Goal: Check status: Check status

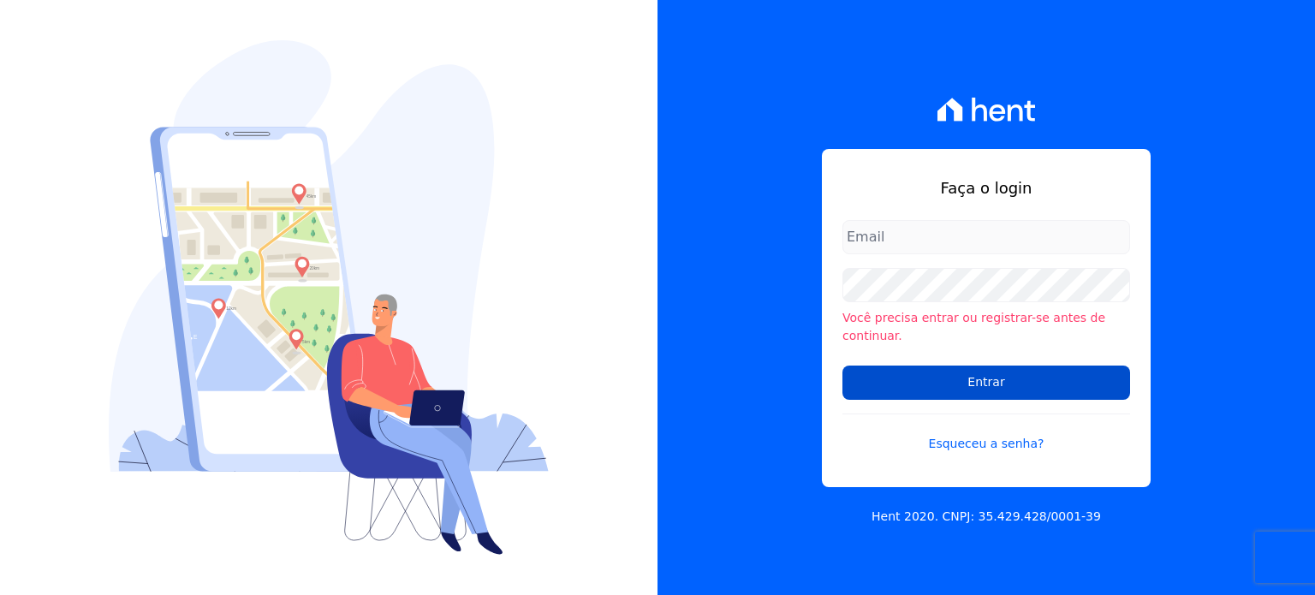
type input "[PERSON_NAME][EMAIL_ADDRESS][DOMAIN_NAME]"
click at [913, 373] on input "Entrar" at bounding box center [986, 383] width 288 height 34
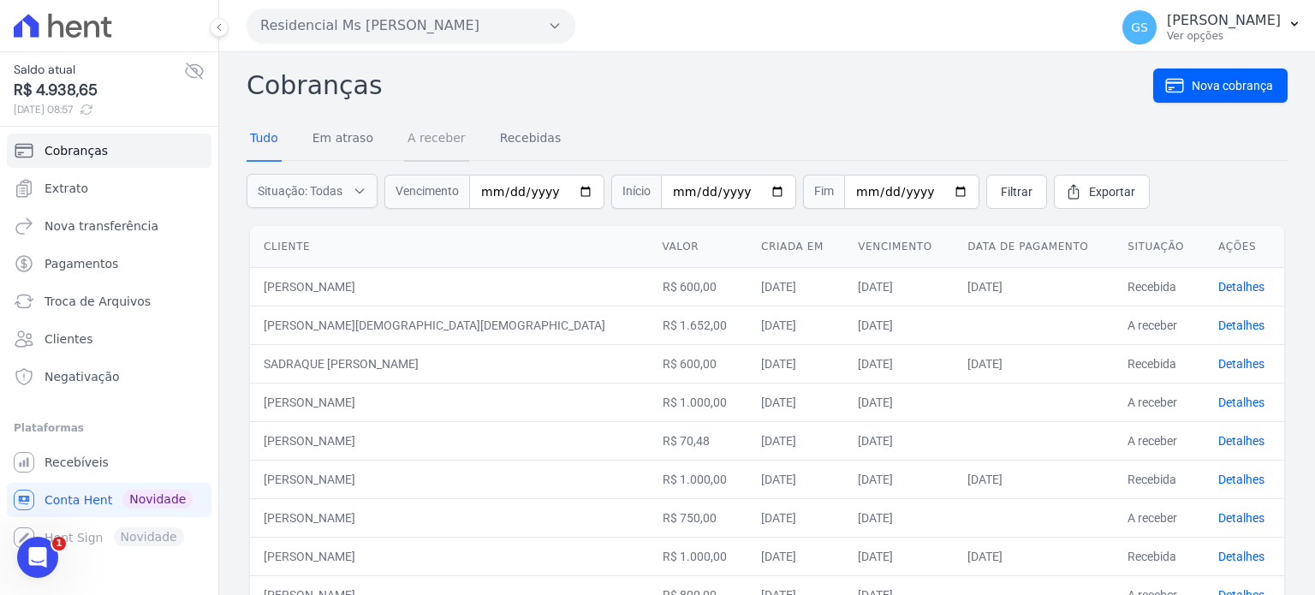
click at [425, 148] on link "A receber" at bounding box center [436, 139] width 65 height 45
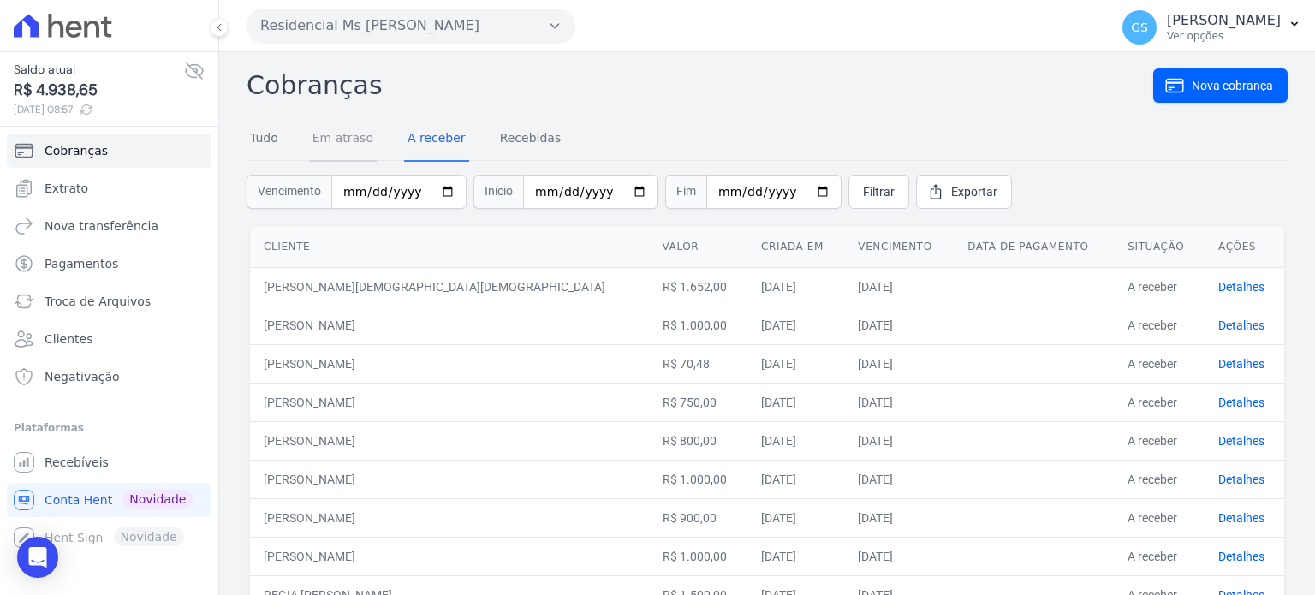
drag, startPoint x: 347, startPoint y: 131, endPoint x: 329, endPoint y: 132, distance: 18.0
click at [346, 131] on link "Em atraso" at bounding box center [343, 139] width 68 height 45
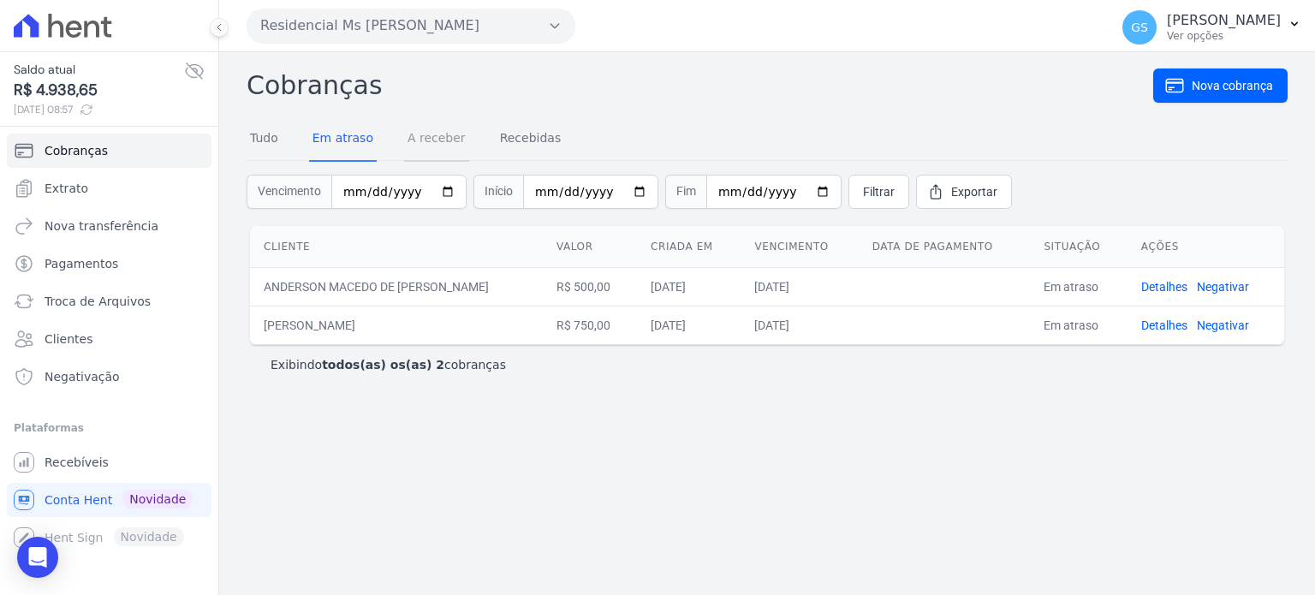
click at [442, 131] on link "A receber" at bounding box center [436, 139] width 65 height 45
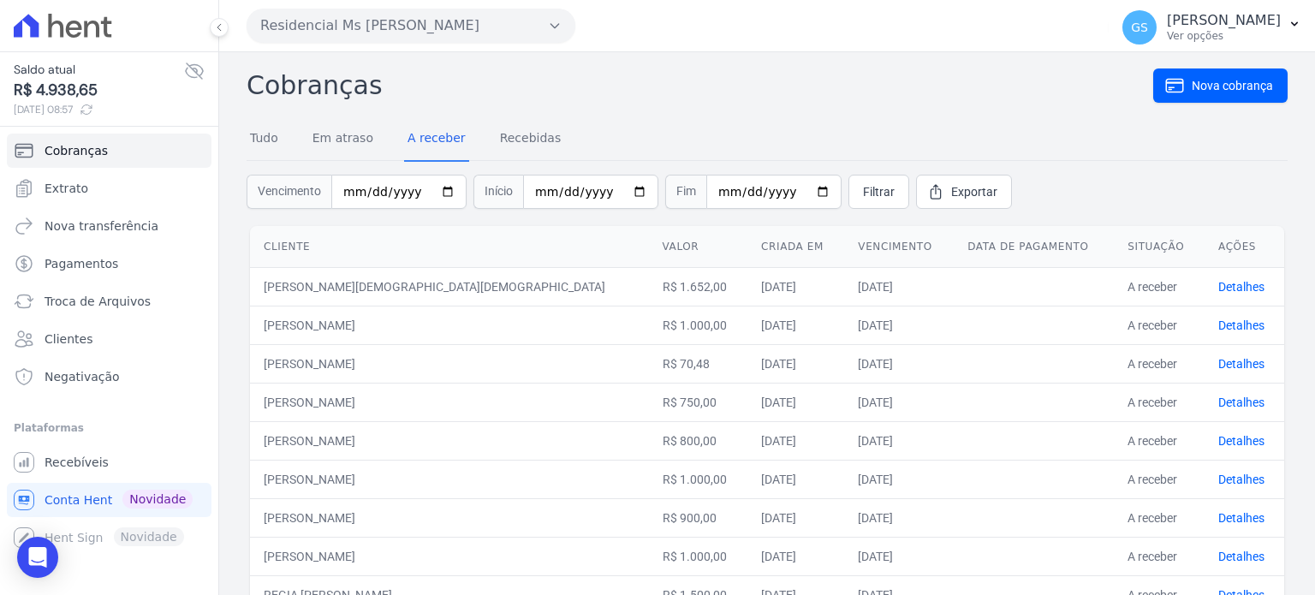
scroll to position [72, 0]
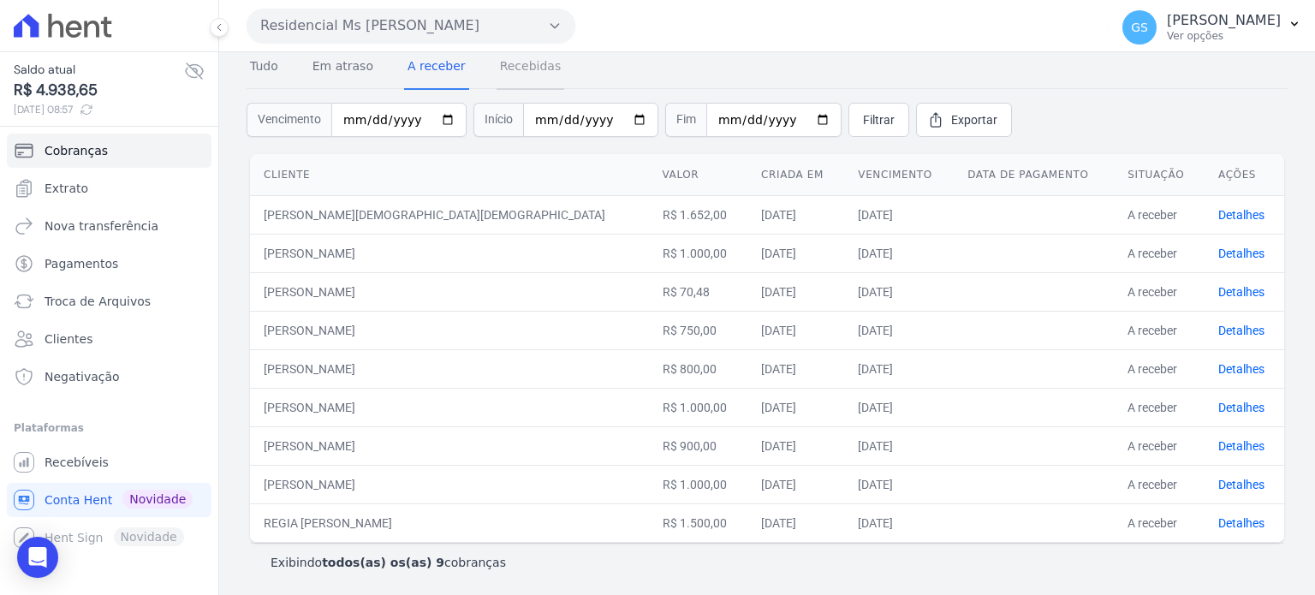
click at [544, 70] on link "Recebidas" at bounding box center [531, 67] width 68 height 45
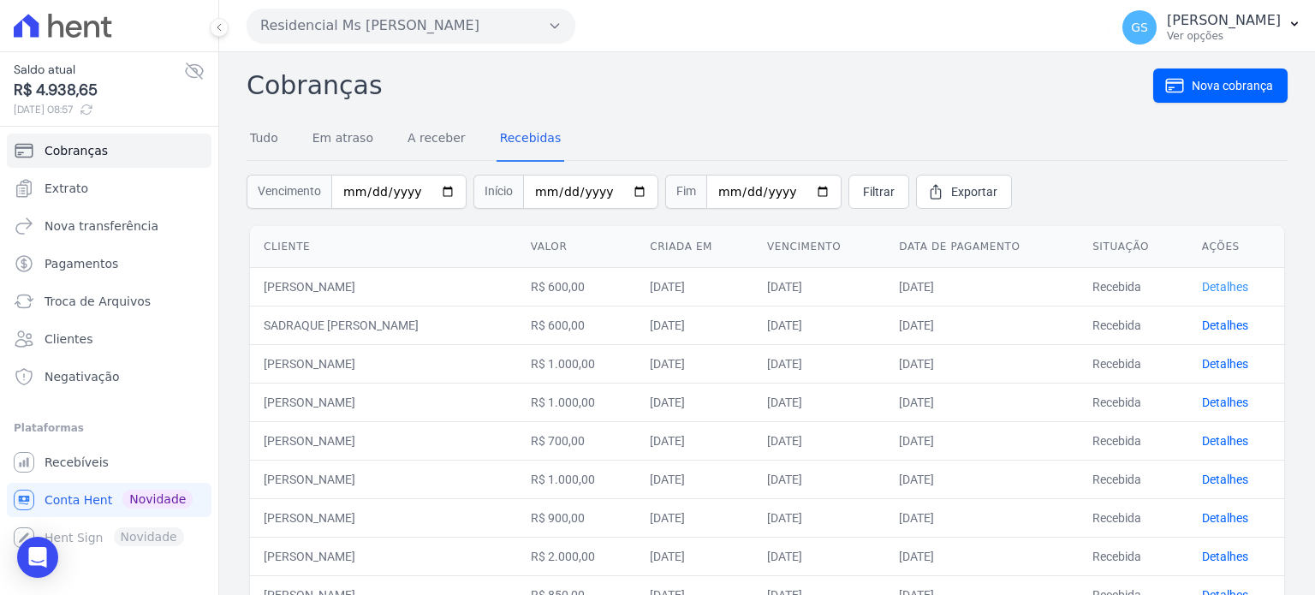
drag, startPoint x: 1224, startPoint y: 287, endPoint x: 1205, endPoint y: 291, distance: 19.3
click at [1224, 287] on link "Detalhes" at bounding box center [1225, 287] width 46 height 14
